Goal: Task Accomplishment & Management: Complete application form

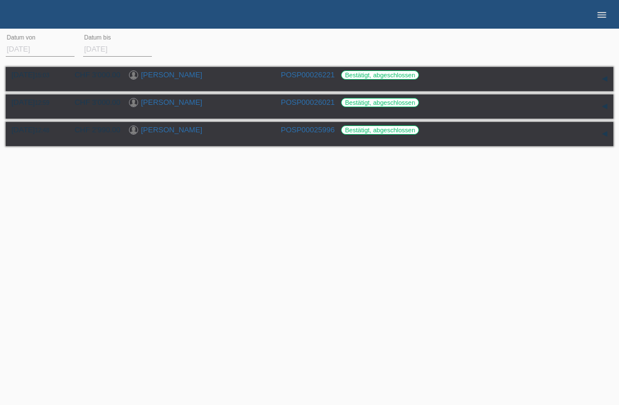
click at [602, 11] on icon "menu" at bounding box center [601, 14] width 11 height 11
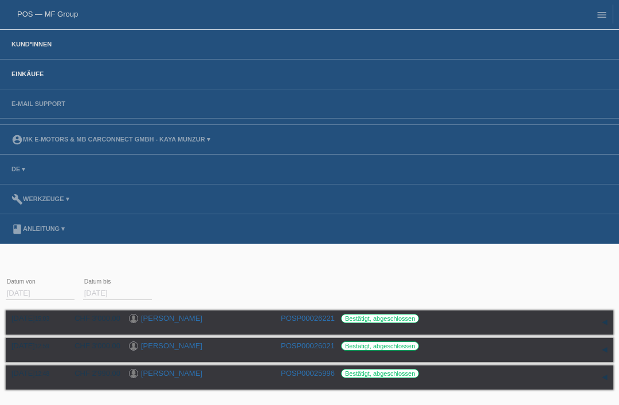
click at [17, 48] on link "Kund*innen" at bounding box center [32, 44] width 52 height 7
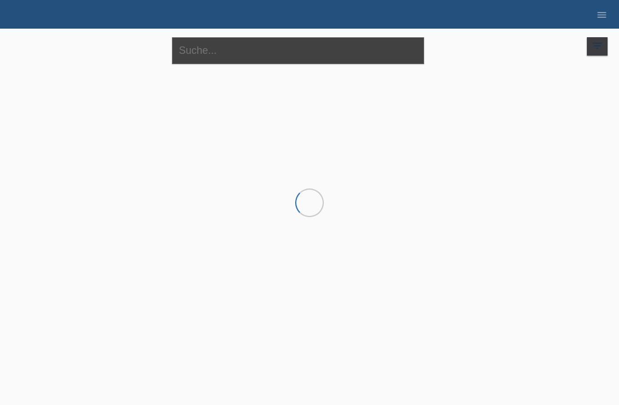
click at [287, 53] on input "text" at bounding box center [298, 50] width 252 height 27
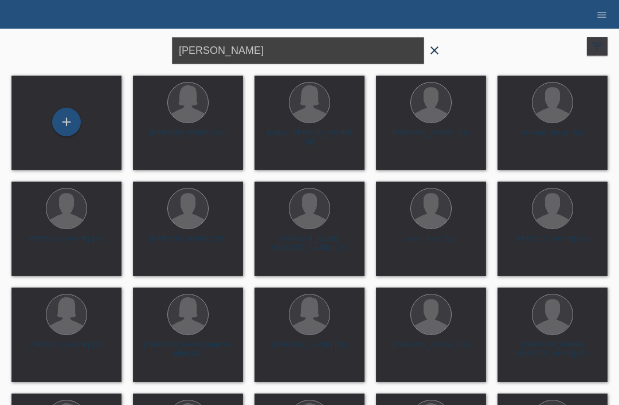
type input "Alessandro"
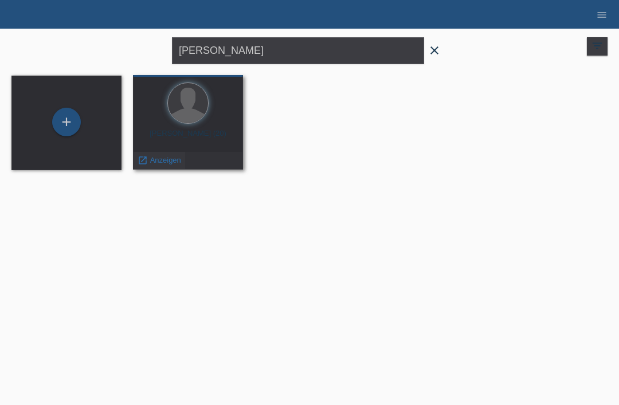
click at [146, 159] on icon "launch" at bounding box center [143, 160] width 10 height 10
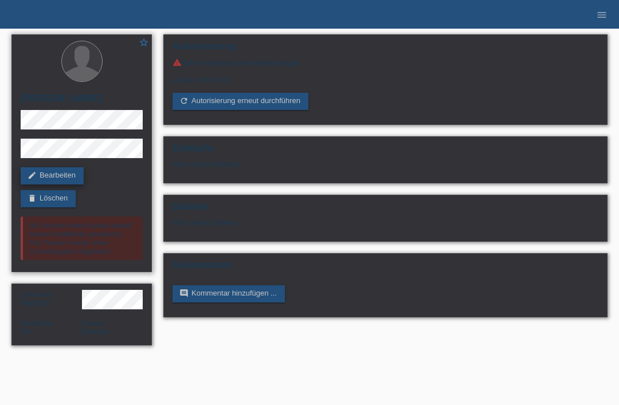
click at [42, 173] on link "edit Bearbeiten" at bounding box center [52, 175] width 63 height 17
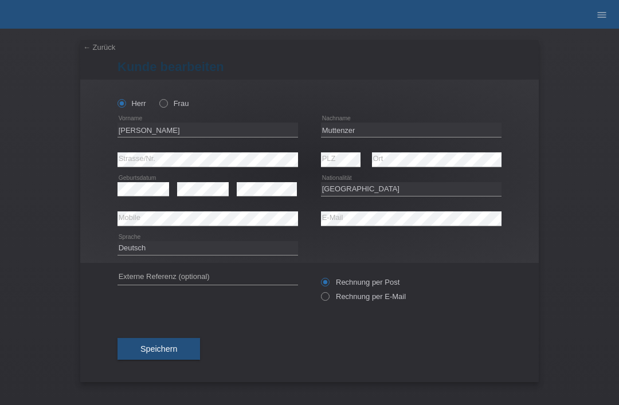
select select "CH"
click at [139, 351] on button "Speichern" at bounding box center [159, 349] width 83 height 22
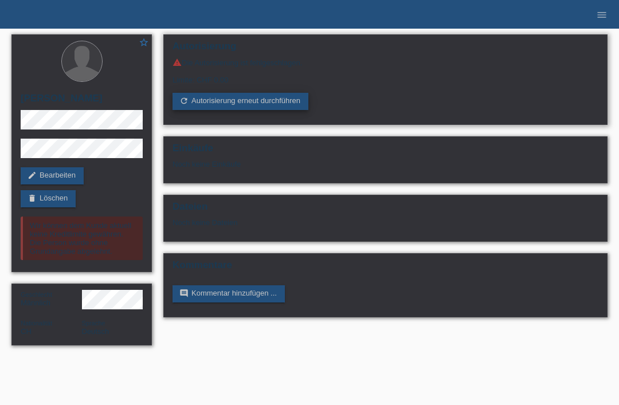
click at [200, 102] on link "refresh Autorisierung erneut durchführen" at bounding box center [241, 101] width 136 height 17
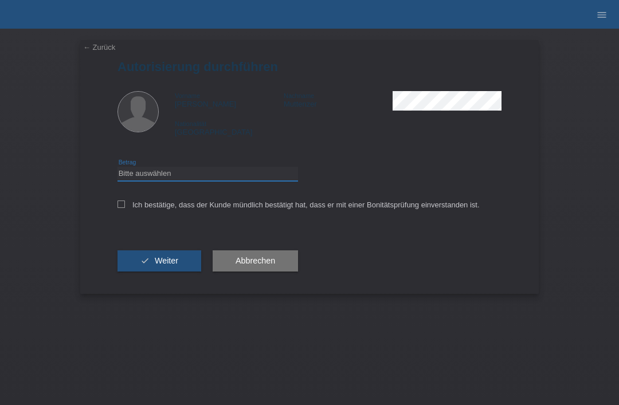
click at [140, 173] on select "Bitte auswählen CHF 1.00 - CHF 499.00 CHF 500.00 - CHF 1'999.00 CHF 2'000.00 - …" at bounding box center [208, 174] width 181 height 14
select select "3"
click at [119, 205] on icon at bounding box center [121, 204] width 7 height 7
click at [119, 205] on input "Ich bestätige, dass der Kunde mündlich bestätigt hat, dass er mit einer Bonität…" at bounding box center [121, 204] width 7 height 7
checkbox input "true"
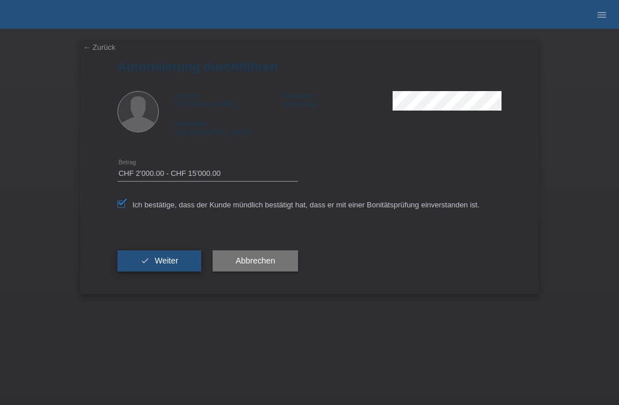
click at [136, 264] on button "check Weiter" at bounding box center [160, 262] width 84 height 22
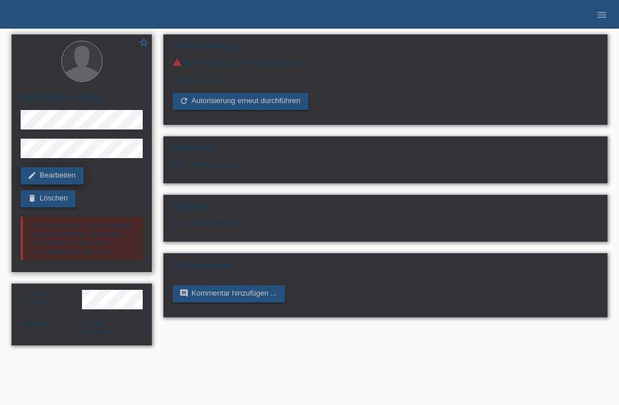
click at [40, 170] on link "edit Bearbeiten" at bounding box center [52, 175] width 63 height 17
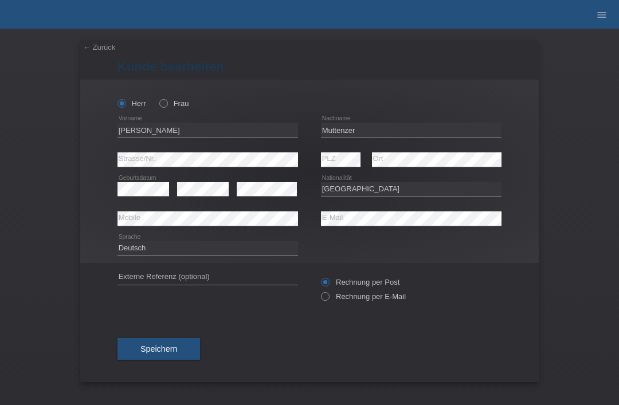
select select "CH"
drag, startPoint x: 139, startPoint y: 350, endPoint x: 142, endPoint y: 342, distance: 9.1
click at [139, 350] on button "Speichern" at bounding box center [159, 349] width 83 height 22
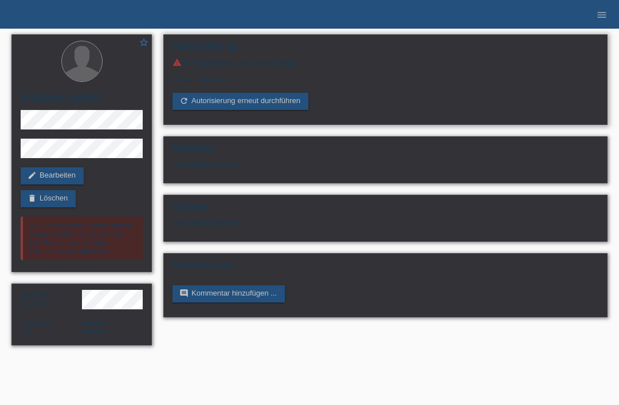
click at [245, 116] on div "Autorisierung warning Die Autorisierung ist fehlgeschlagen. Limite: CHF 0.00 re…" at bounding box center [385, 79] width 444 height 91
click at [238, 110] on link "refresh Autorisierung erneut durchführen" at bounding box center [241, 101] width 136 height 17
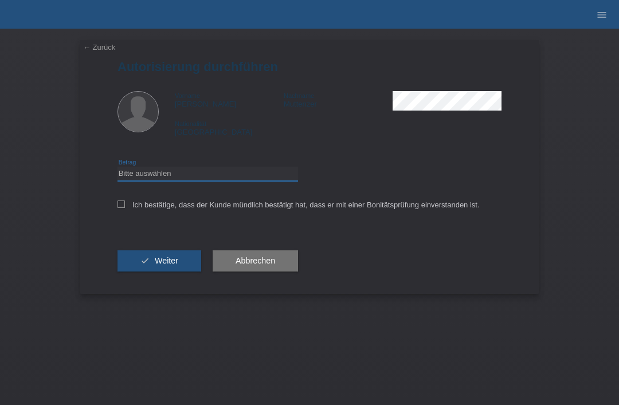
select select "3"
click at [122, 208] on icon at bounding box center [121, 204] width 7 height 7
click at [122, 208] on input "Ich bestätige, dass der Kunde mündlich bestätigt hat, dass er mit einer Bonität…" at bounding box center [121, 204] width 7 height 7
checkbox input "true"
click at [154, 256] on button "check Weiter" at bounding box center [160, 262] width 84 height 22
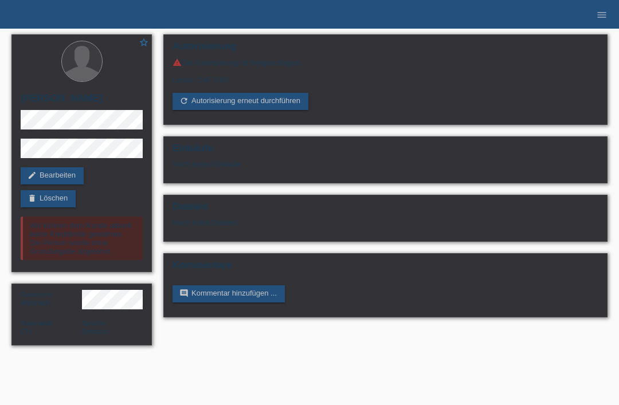
click at [603, 21] on li "menu" at bounding box center [602, 14] width 23 height 29
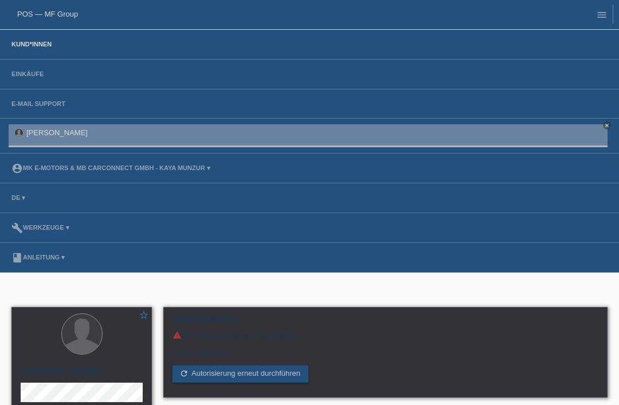
click at [39, 47] on link "Kund*innen" at bounding box center [32, 44] width 52 height 7
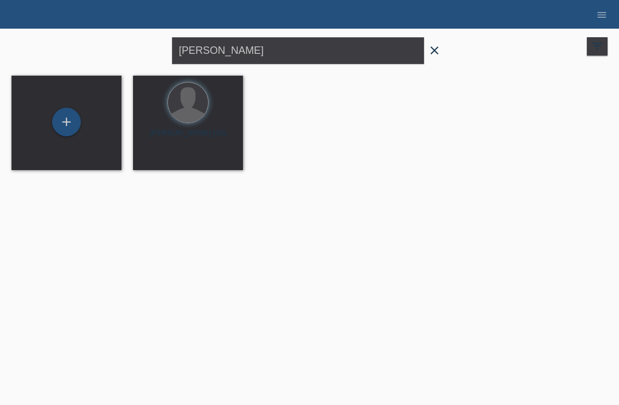
click at [437, 53] on icon "close" at bounding box center [435, 51] width 14 height 14
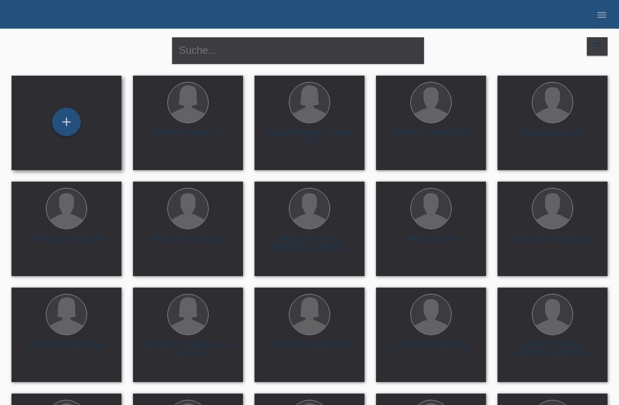
click at [91, 123] on div "+" at bounding box center [67, 123] width 92 height 30
click at [74, 128] on div "+" at bounding box center [66, 122] width 29 height 29
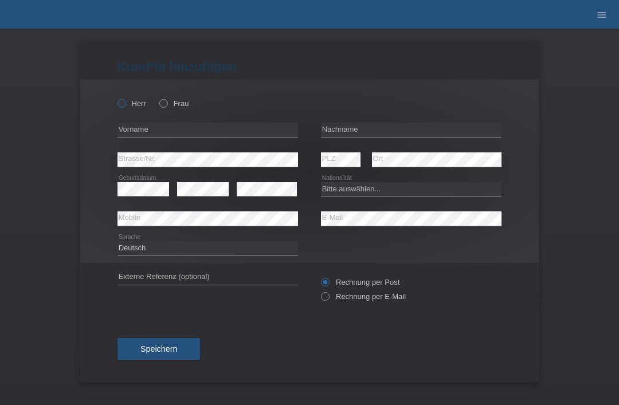
click at [116, 97] on icon at bounding box center [116, 97] width 0 height 0
click at [121, 100] on input "Herr" at bounding box center [121, 102] width 7 height 7
radio input "true"
click at [366, 131] on input "text" at bounding box center [411, 130] width 181 height 14
type input "Jalloh"
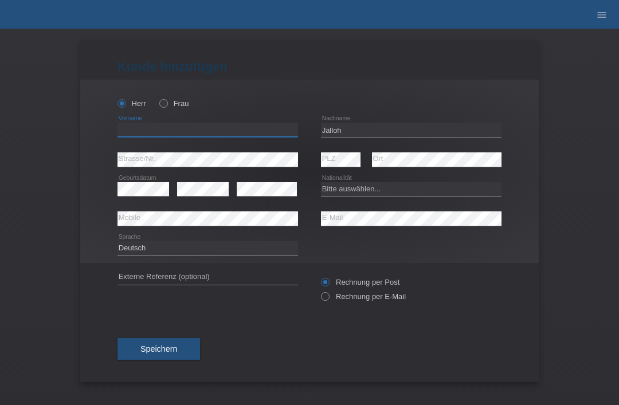
click at [187, 135] on input "text" at bounding box center [208, 130] width 181 height 14
type input "[PERSON_NAME] [PERSON_NAME]"
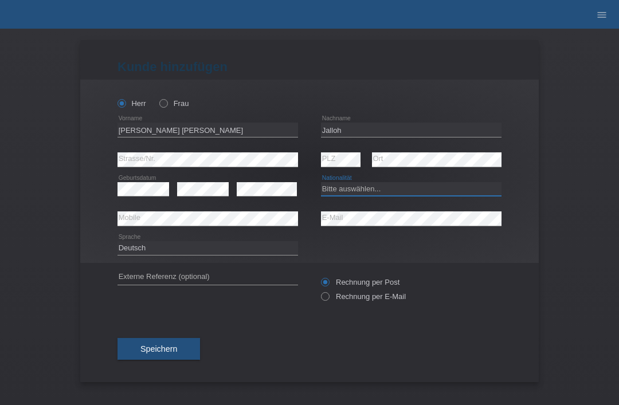
click at [386, 196] on select "Bitte auswählen... Schweiz Deutschland Liechtenstein Österreich ------------ Af…" at bounding box center [411, 189] width 181 height 14
select select "CH"
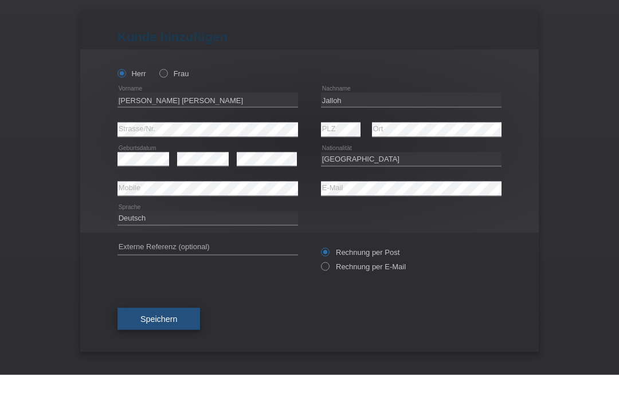
click at [179, 338] on button "Speichern" at bounding box center [159, 349] width 83 height 22
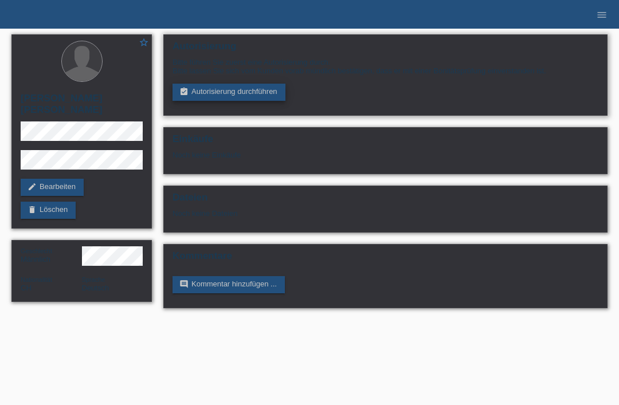
click at [199, 95] on link "assignment_turned_in Autorisierung durchführen" at bounding box center [229, 92] width 113 height 17
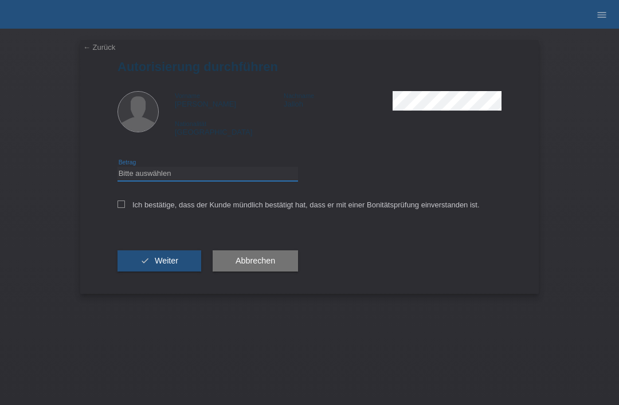
click at [134, 177] on select "Bitte auswählen CHF 1.00 - CHF 499.00 CHF 500.00 - CHF 1'999.00 CHF 2'000.00 - …" at bounding box center [208, 174] width 181 height 14
select select "3"
click at [113, 204] on div "← Zurück Autorisierung durchführen Vorname [PERSON_NAME] Nachname Jalloh Nation…" at bounding box center [309, 167] width 459 height 254
click at [119, 208] on icon at bounding box center [121, 204] width 7 height 7
click at [119, 208] on input "Ich bestätige, dass der Kunde mündlich bestätigt hat, dass er mit einer Bonität…" at bounding box center [121, 204] width 7 height 7
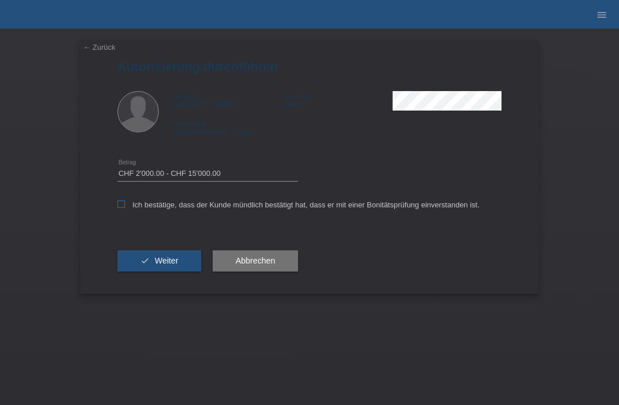
checkbox input "true"
click at [135, 272] on button "check Weiter" at bounding box center [160, 262] width 84 height 22
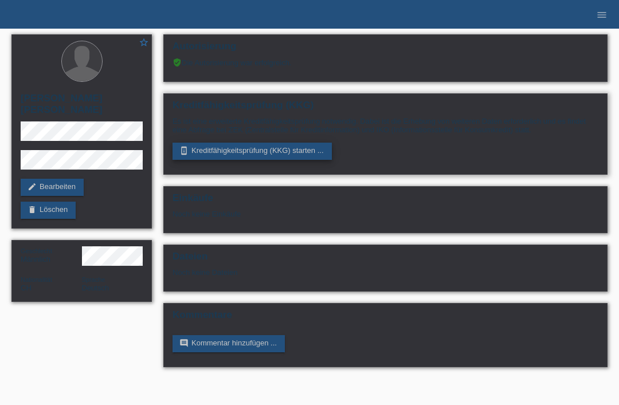
click at [198, 160] on link "perm_device_information Kreditfähigkeitsprüfung (KKG) starten ..." at bounding box center [252, 151] width 159 height 17
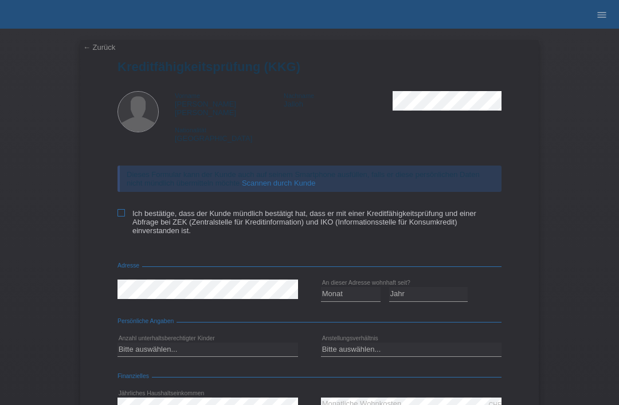
click at [118, 212] on icon at bounding box center [121, 212] width 7 height 7
click at [118, 212] on input "Ich bestätige, dass der Kunde mündlich bestätigt hat, dass er mit einer Kreditf…" at bounding box center [121, 212] width 7 height 7
checkbox input "true"
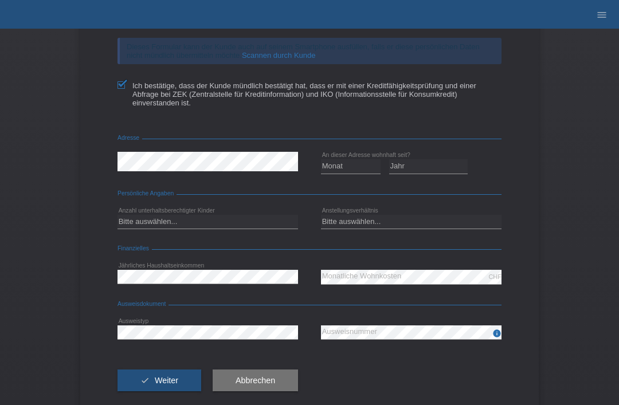
scroll to position [127, 0]
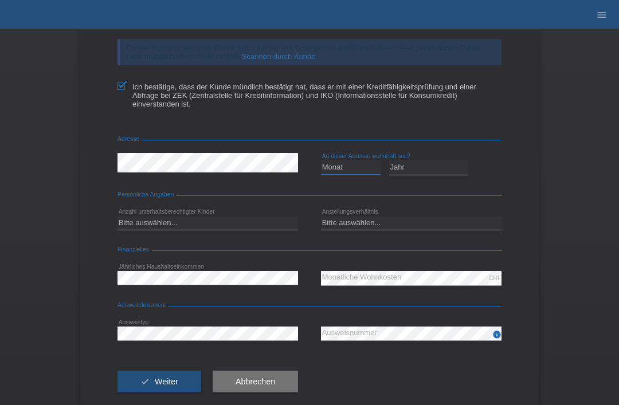
click at [361, 164] on select "Monat 01 02 03 04 05 06 07 08 09 10" at bounding box center [351, 168] width 60 height 14
select select "02"
click at [447, 169] on select "Jahr 2025 2024 2023 2022 2021 2020 2019 2018 2017 2016 2015 2014 2013 2012 2011…" at bounding box center [428, 168] width 79 height 14
select select "2016"
click at [147, 226] on select "Bitte auswählen... 0 1 2 3 4 5 6 7 8 9" at bounding box center [208, 223] width 181 height 14
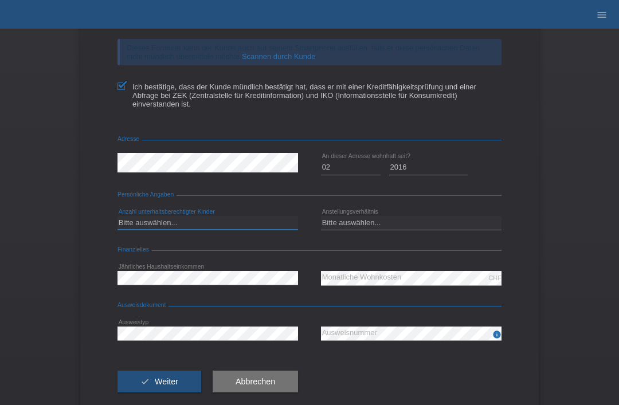
select select "0"
click at [392, 223] on select "Bitte auswählen... Unbefristet Befristet Lehrling/Student Pensioniert Nicht arb…" at bounding box center [411, 223] width 181 height 14
select select "UNLIMITED"
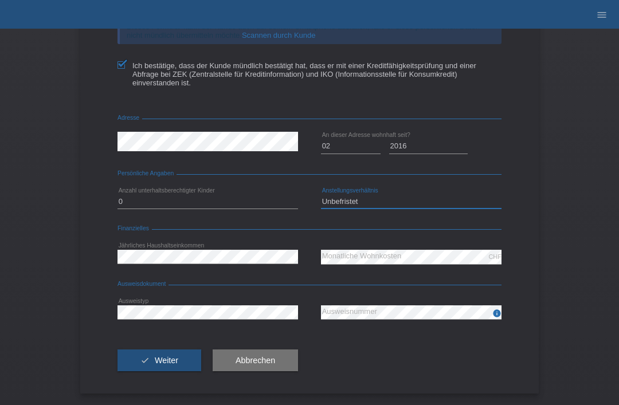
scroll to position [152, 0]
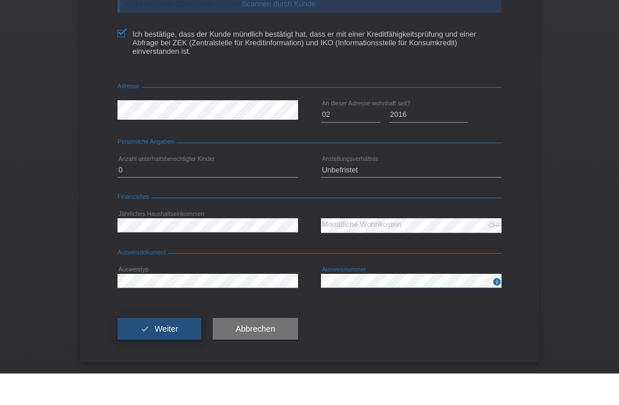
click at [136, 350] on button "check Weiter" at bounding box center [160, 361] width 84 height 22
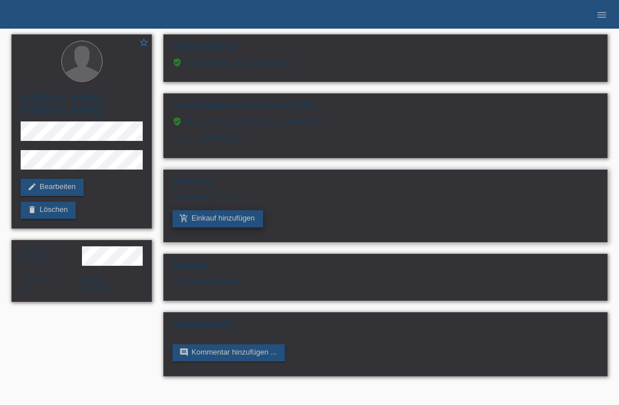
click at [224, 228] on link "add_shopping_cart Einkauf hinzufügen" at bounding box center [218, 218] width 91 height 17
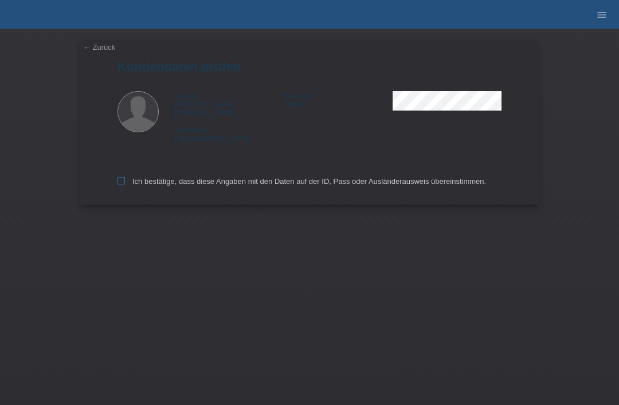
click at [127, 184] on label "Ich bestätige, dass diese Angaben mit den Daten auf der ID, Pass oder Ausländer…" at bounding box center [302, 181] width 369 height 9
click at [125, 184] on input "Ich bestätige, dass diese Angaben mit den Daten auf der ID, Pass oder Ausländer…" at bounding box center [121, 180] width 7 height 7
checkbox input "true"
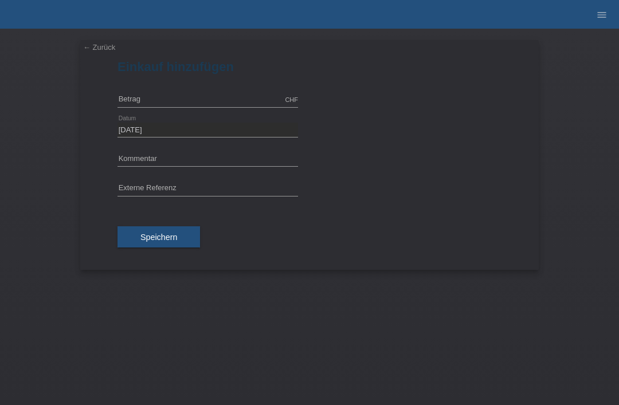
click at [162, 88] on div "CHF error [GEOGRAPHIC_DATA]" at bounding box center [208, 100] width 181 height 30
click at [153, 96] on input "text" at bounding box center [208, 100] width 181 height 14
click at [125, 163] on input "text" at bounding box center [208, 160] width 181 height 14
type input "3000.00"
type input "city s"
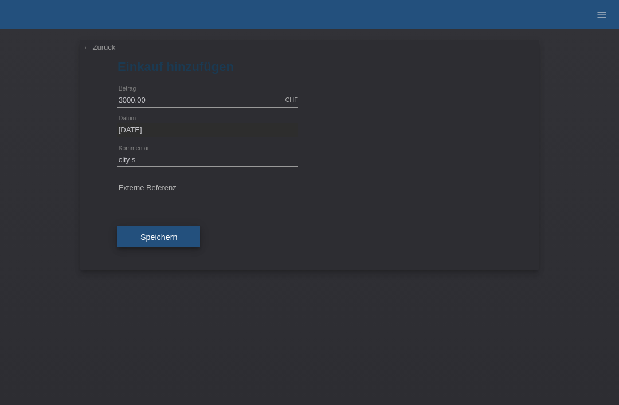
click at [137, 240] on button "Speichern" at bounding box center [159, 237] width 83 height 22
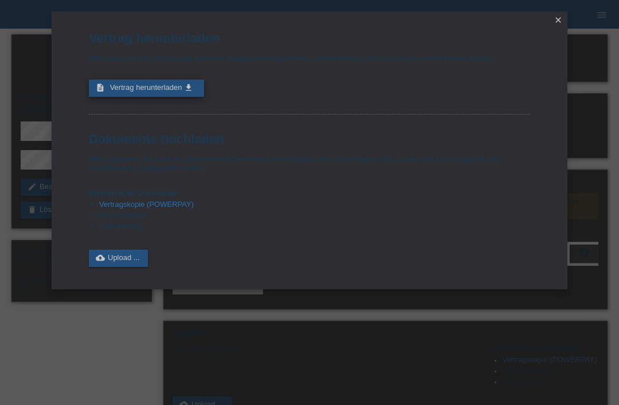
click at [122, 97] on link "description Vertrag herunterladen get_app" at bounding box center [146, 88] width 115 height 17
